Goal: Transaction & Acquisition: Download file/media

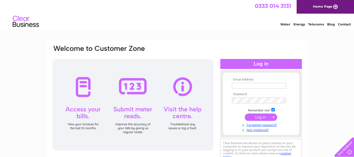
type input "sbrown@clementsca.co.uk"
click at [256, 117] on input "submit" at bounding box center [260, 117] width 32 height 7
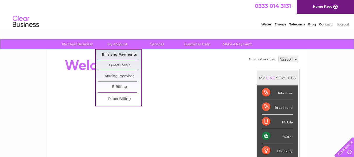
click at [115, 53] on link "Bills and Payments" at bounding box center [119, 55] width 43 height 11
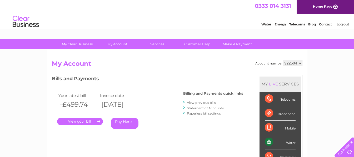
click at [84, 120] on link "." at bounding box center [80, 122] width 46 height 8
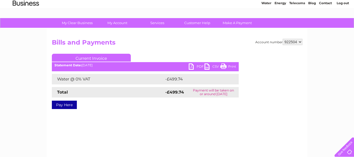
scroll to position [22, 0]
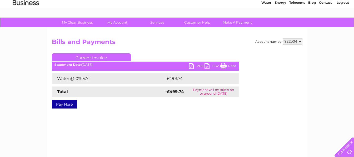
click at [190, 67] on link "PDF" at bounding box center [196, 67] width 16 height 8
